Goal: Transaction & Acquisition: Download file/media

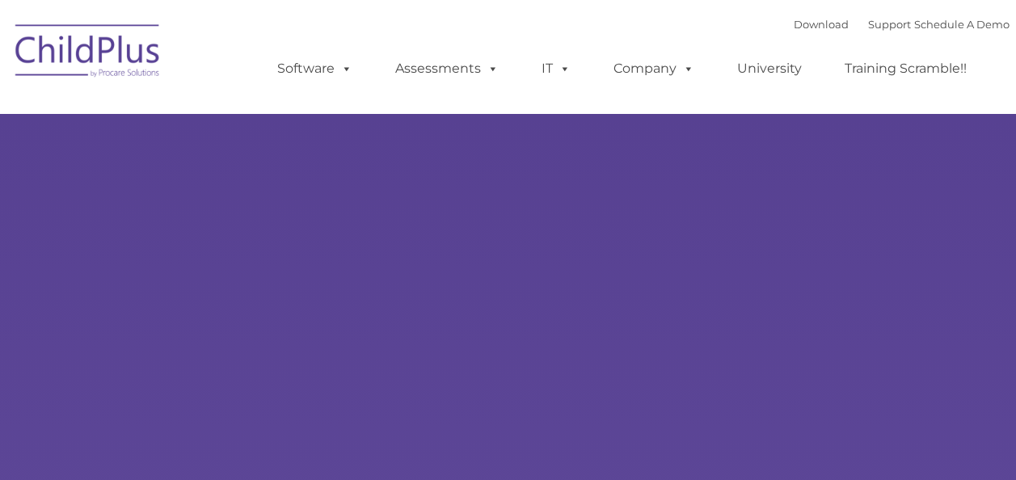
type input ""
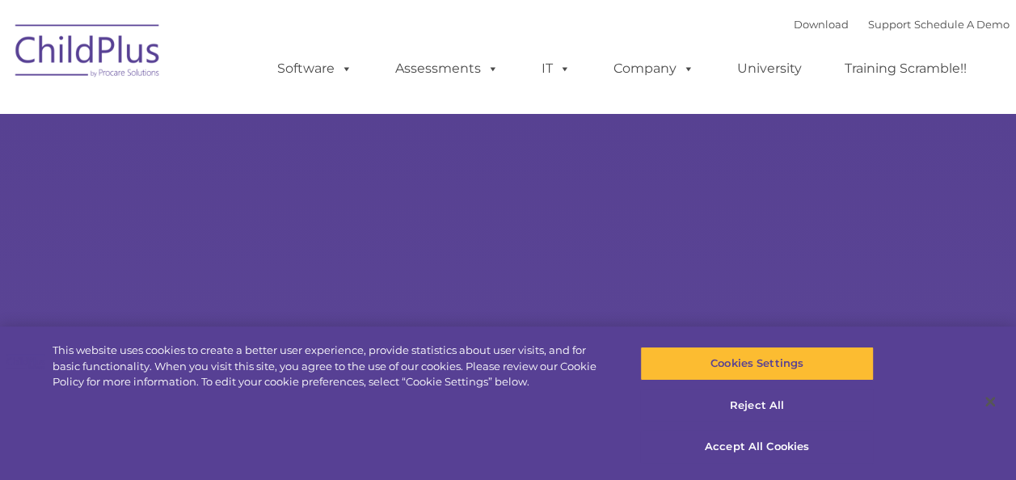
select select "MEDIUM"
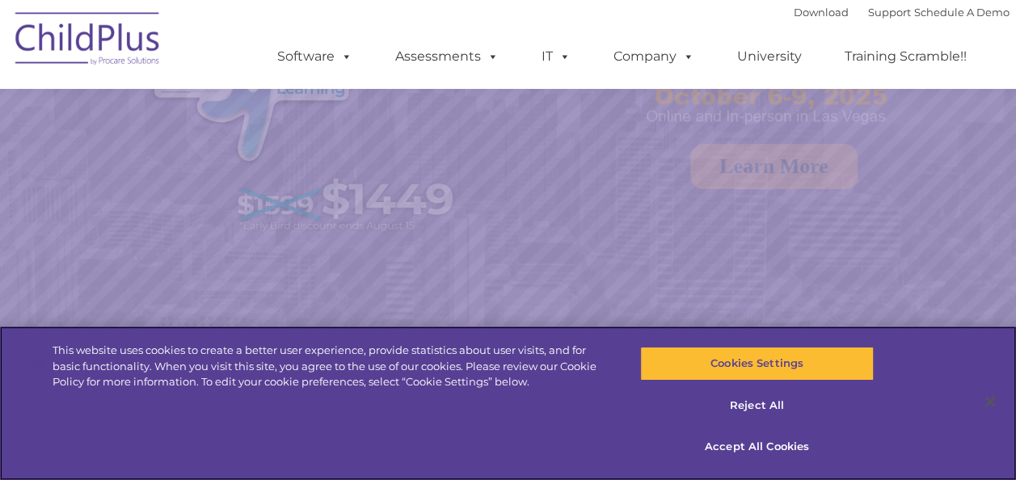
scroll to position [161, 0]
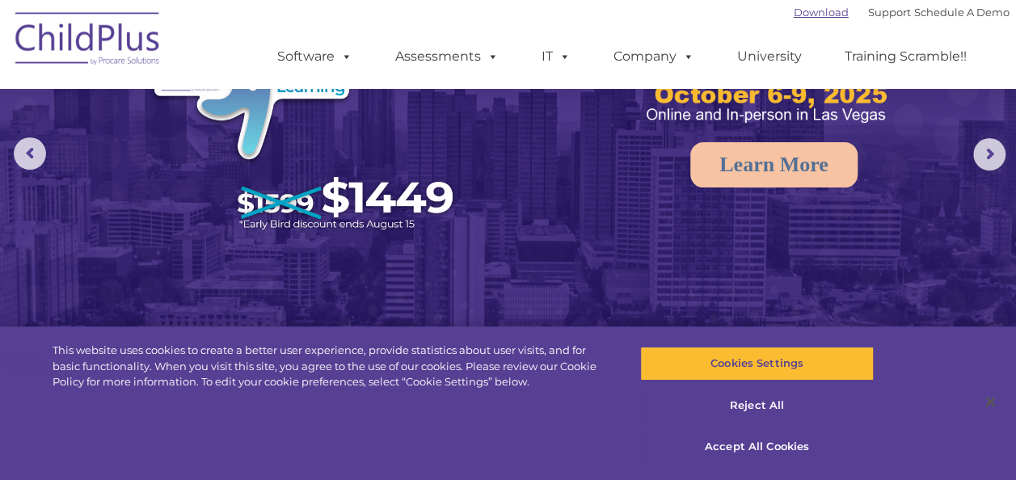
click at [804, 11] on link "Download" at bounding box center [821, 12] width 55 height 13
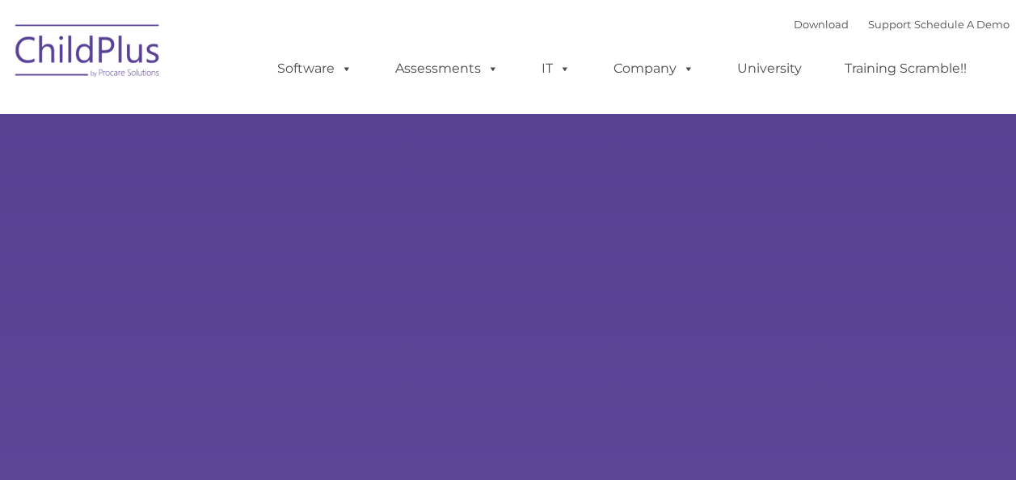
type input ""
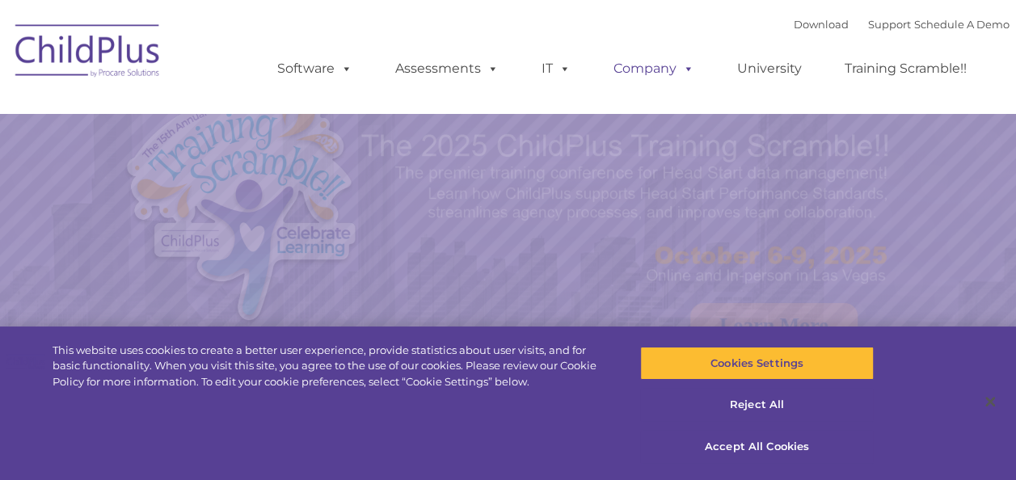
select select "MEDIUM"
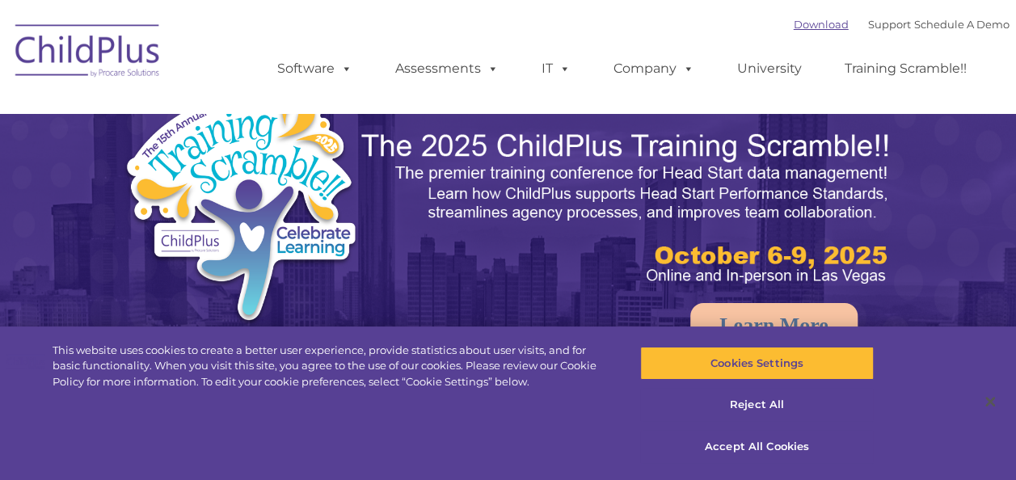
click at [800, 29] on link "Download" at bounding box center [821, 24] width 55 height 13
